Goal: Use online tool/utility: Use online tool/utility

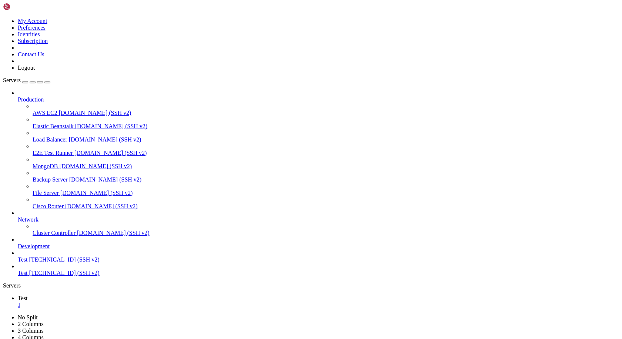
scroll to position [3, 1]
drag, startPoint x: 295, startPoint y: 629, endPoint x: 286, endPoint y: 630, distance: 9.3
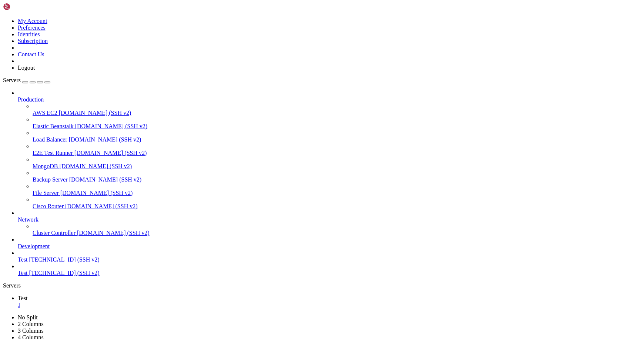
scroll to position [14007, 0]
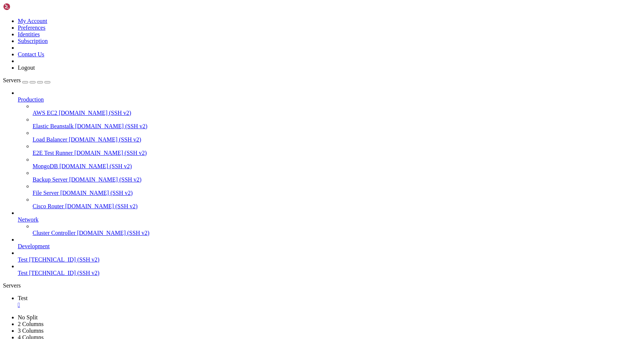
drag, startPoint x: 284, startPoint y: 691, endPoint x: 112, endPoint y: 653, distance: 176.2
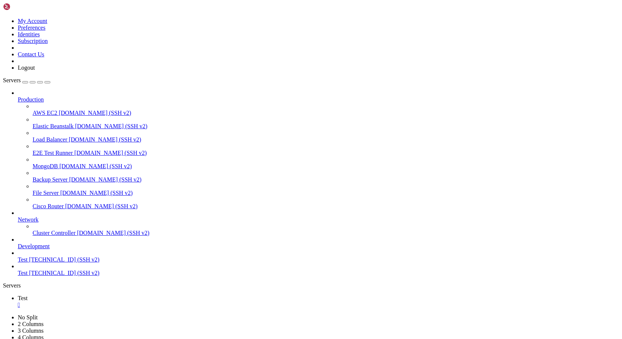
drag, startPoint x: 79, startPoint y: 641, endPoint x: 266, endPoint y: 639, distance: 186.9
drag, startPoint x: 286, startPoint y: 646, endPoint x: 7, endPoint y: 641, distance: 279.9
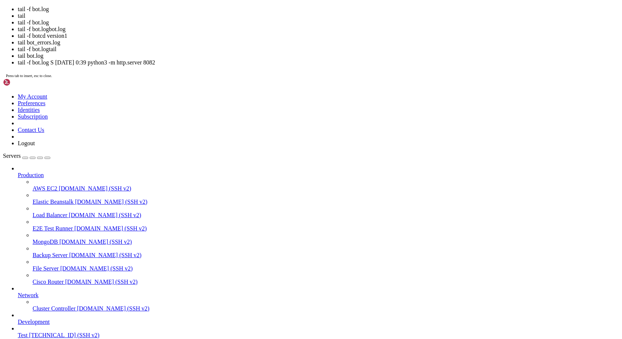
scroll to position [14322, 0]
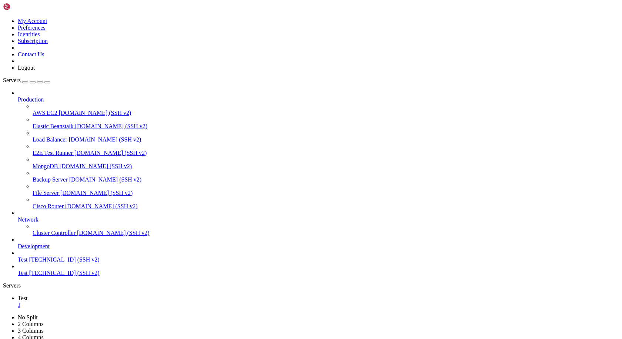
drag, startPoint x: 332, startPoint y: 704, endPoint x: 51, endPoint y: 693, distance: 280.8
drag, startPoint x: 225, startPoint y: 704, endPoint x: 7, endPoint y: 683, distance: 219.0
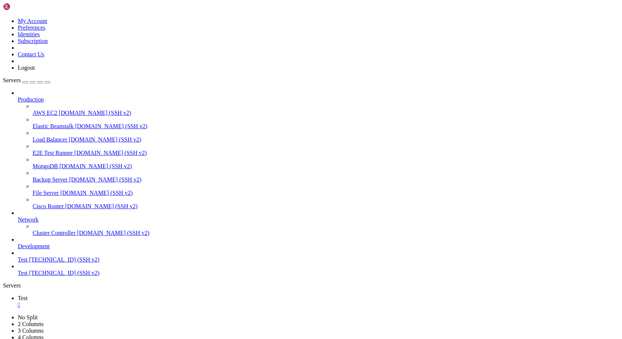
scroll to position [14334, 0]
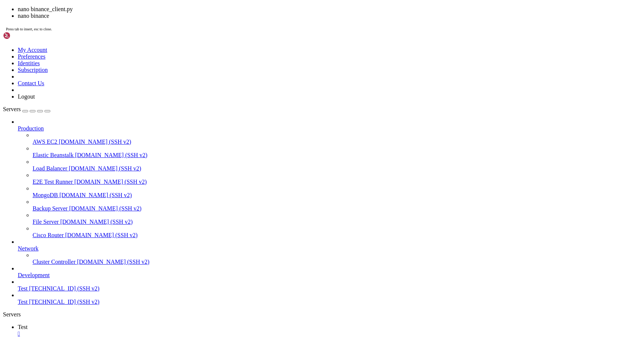
scroll to position [14347, 0]
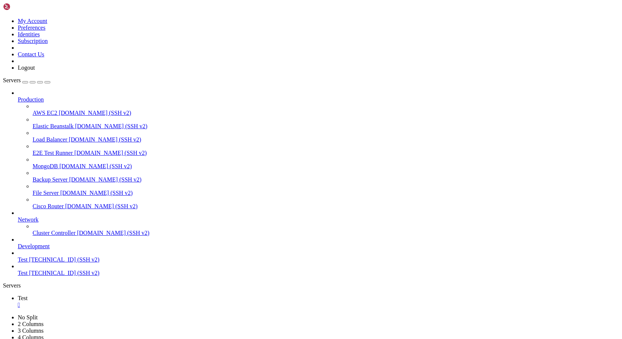
drag, startPoint x: 334, startPoint y: 703, endPoint x: 6, endPoint y: 685, distance: 328.4
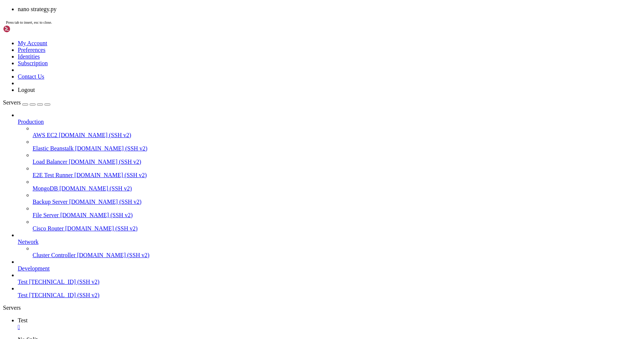
scroll to position [14454, 0]
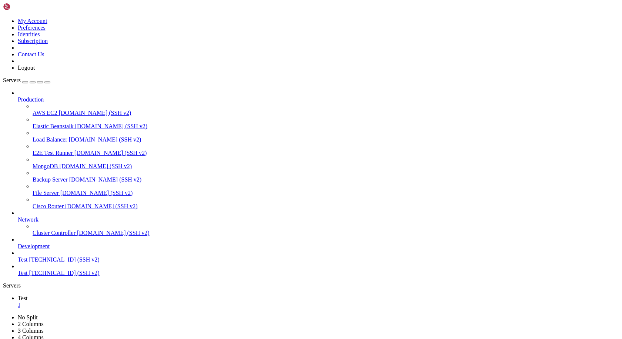
scroll to position [14611, 0]
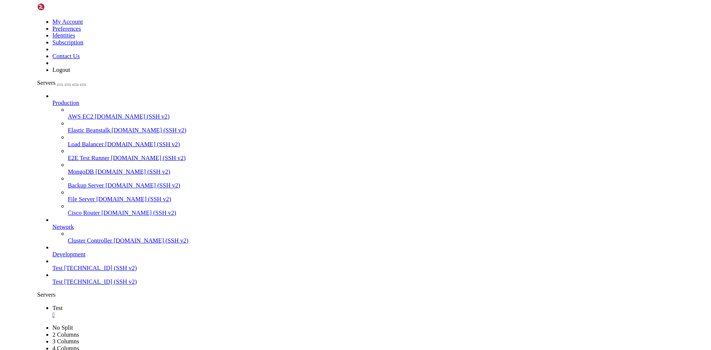
scroll to position [14794, 0]
